Goal: Task Accomplishment & Management: Use online tool/utility

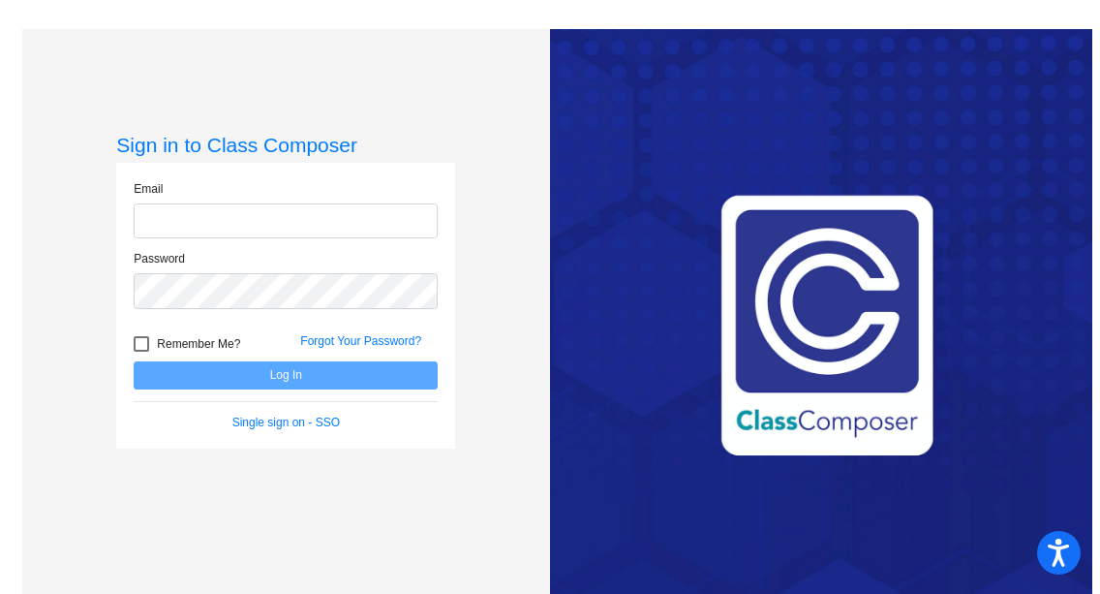
type input "[EMAIL_ADDRESS][DOMAIN_NAME]"
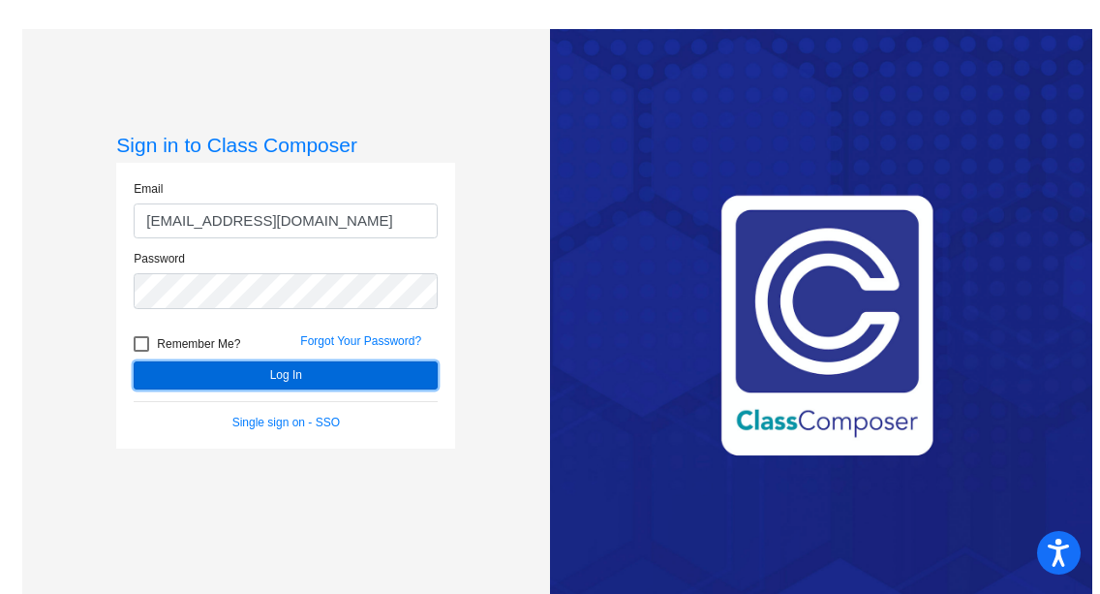
click at [297, 374] on button "Log In" at bounding box center [286, 375] width 304 height 28
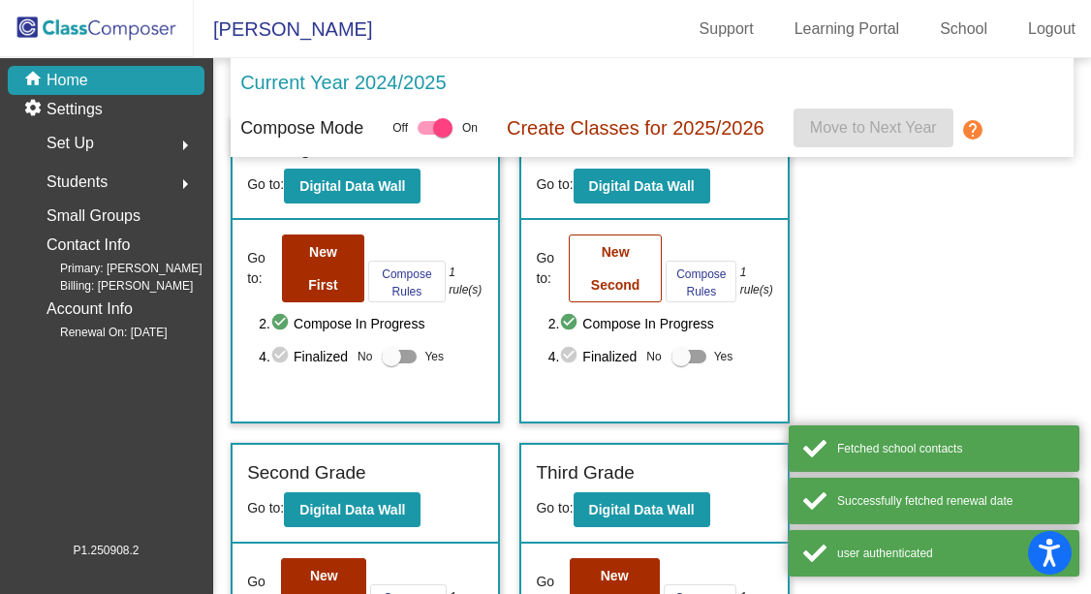
scroll to position [58, 0]
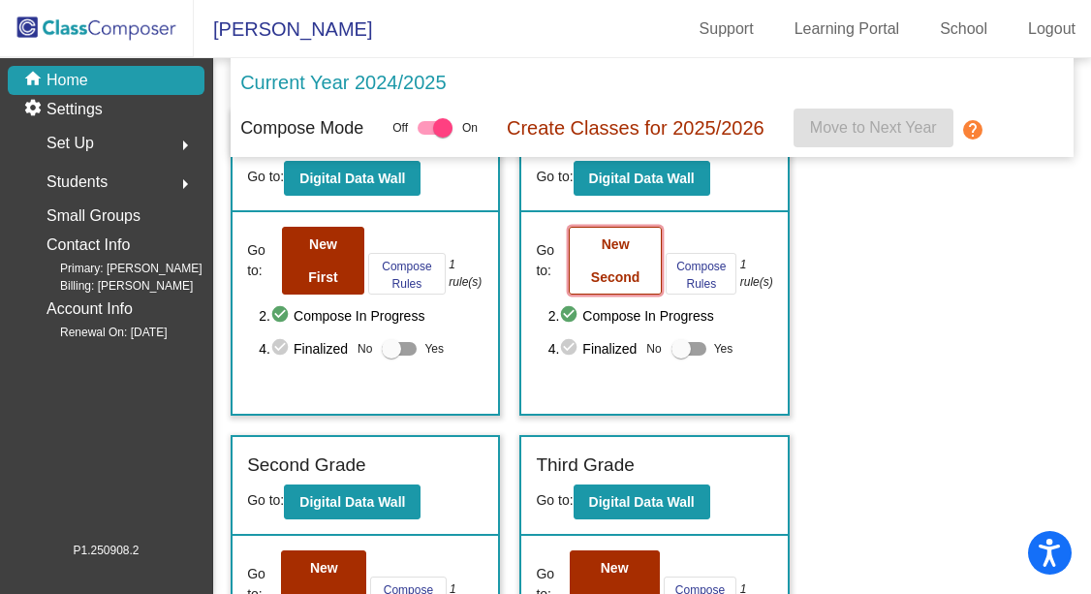
click at [619, 273] on b "New Second" at bounding box center [615, 260] width 49 height 48
